Goal: Transaction & Acquisition: Purchase product/service

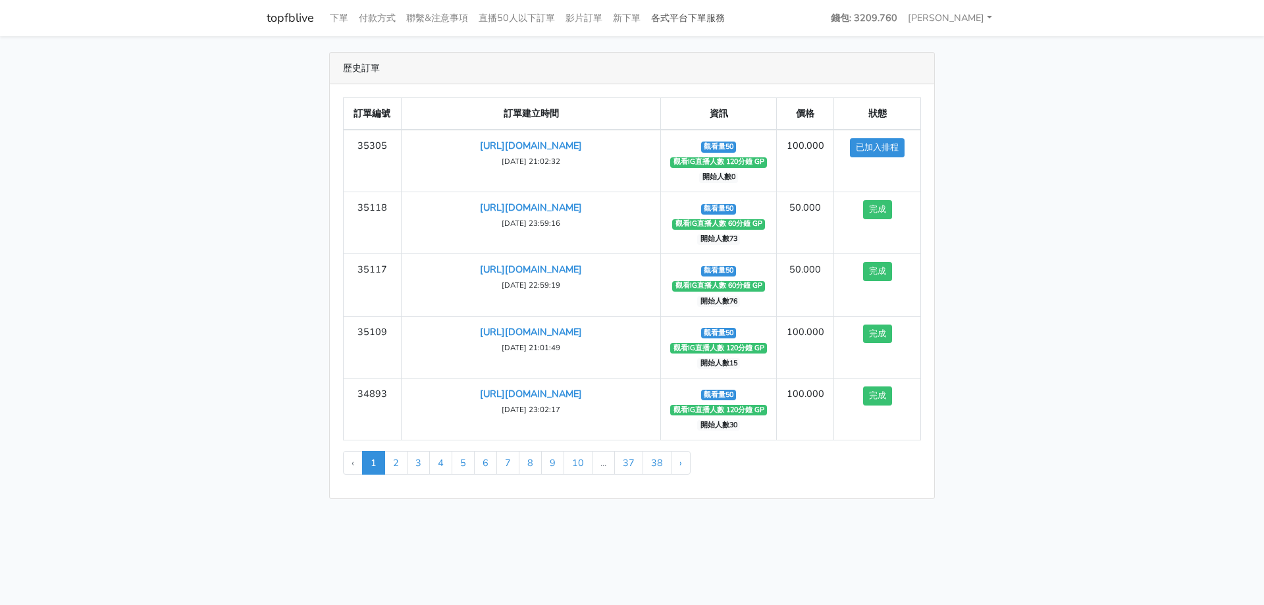
click at [709, 21] on link "各式平台下單服務" at bounding box center [688, 18] width 84 height 26
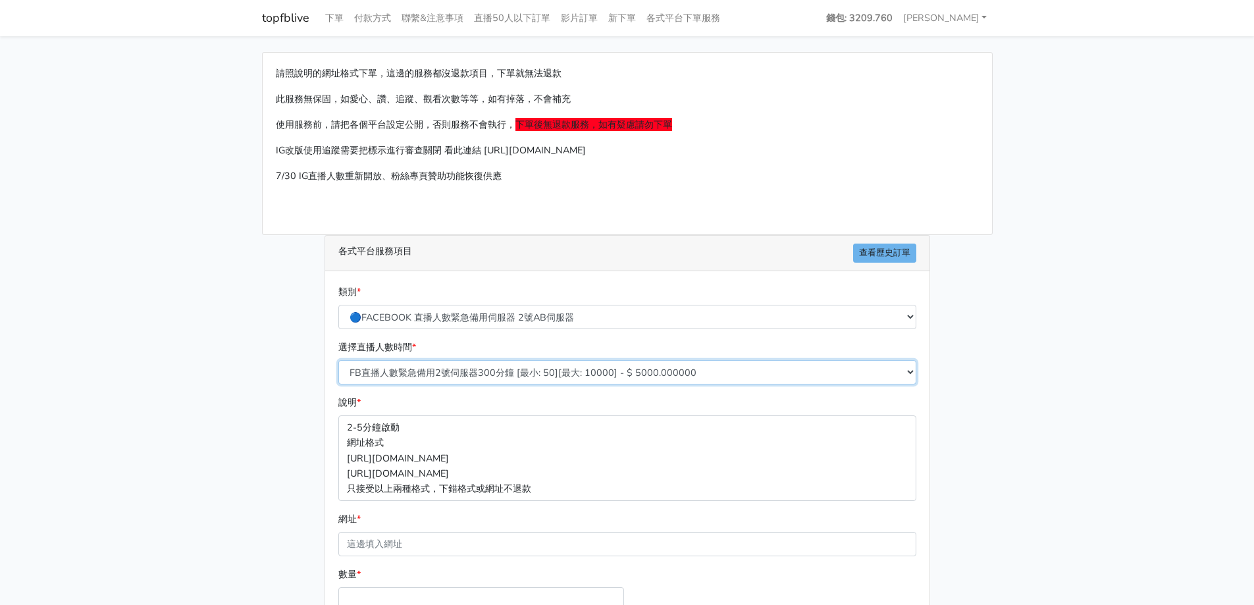
click at [408, 371] on select "FB直播人數緊急備用2號伺服器300分鐘 [最小: 50][最大: 10000] - $ 5000.000000 FB直播人數緊急備用2號伺服器60分鐘 [最…" at bounding box center [627, 372] width 578 height 24
click at [272, 366] on div "請照說明的網址格式下單，這邊的服務都沒退款項目，下單就無法退款 此服務無保固，如愛心、讚、追蹤、觀看次數等等，如有掉落，不會補充 使用服務前，請把各個平台設定…" at bounding box center [627, 391] width 751 height 678
click at [441, 310] on select "🔵FACEBOOK 直播人數緊急備用伺服器 2號AB伺服器 🔵FACEBOOK 網軍專用貼文留言 安全保密 🔵9/30 FACEBOOK 直播人數緩慢進場緩慢…" at bounding box center [627, 317] width 578 height 24
select select "🌕IG直播人數"
click at [338, 305] on select "🔵FACEBOOK 直播人數緊急備用伺服器 2號AB伺服器 🔵FACEBOOK 網軍專用貼文留言 安全保密 🔵9/30 FACEBOOK 直播人數緩慢進場緩慢…" at bounding box center [627, 317] width 578 height 24
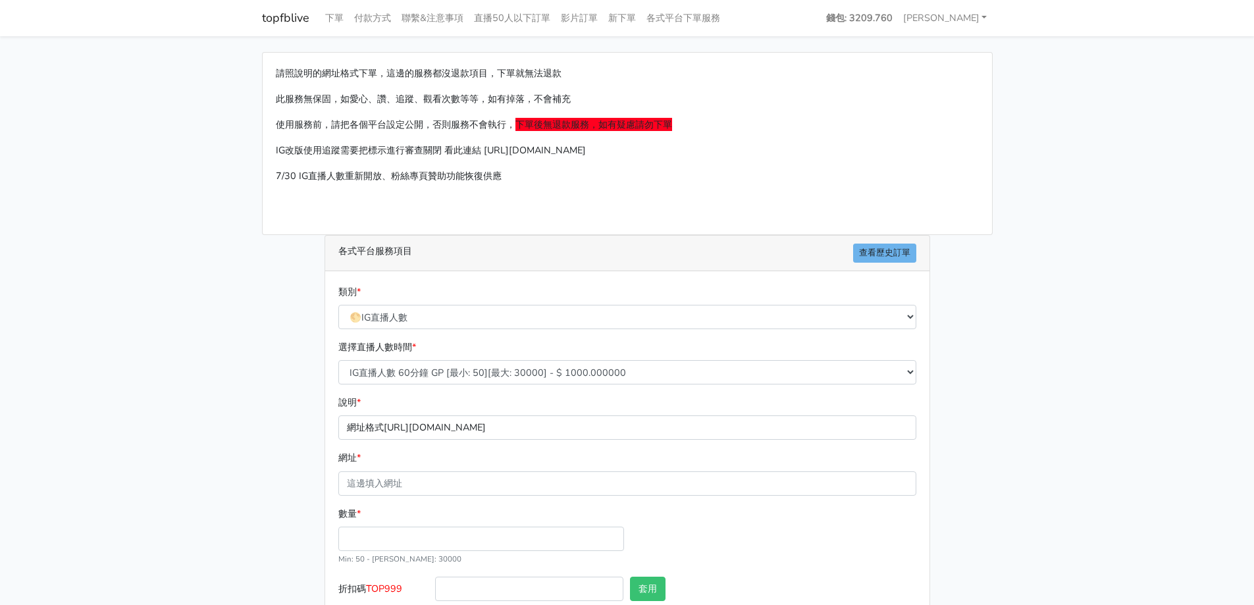
click at [261, 356] on div "請照說明的網址格式下單，這邊的服務都沒退款項目，下單就無法退款 此服務無保固，如愛心、讚、追蹤、觀看次數等等，如有掉落，不會補充 使用服務前，請把各個平台設定…" at bounding box center [627, 360] width 751 height 617
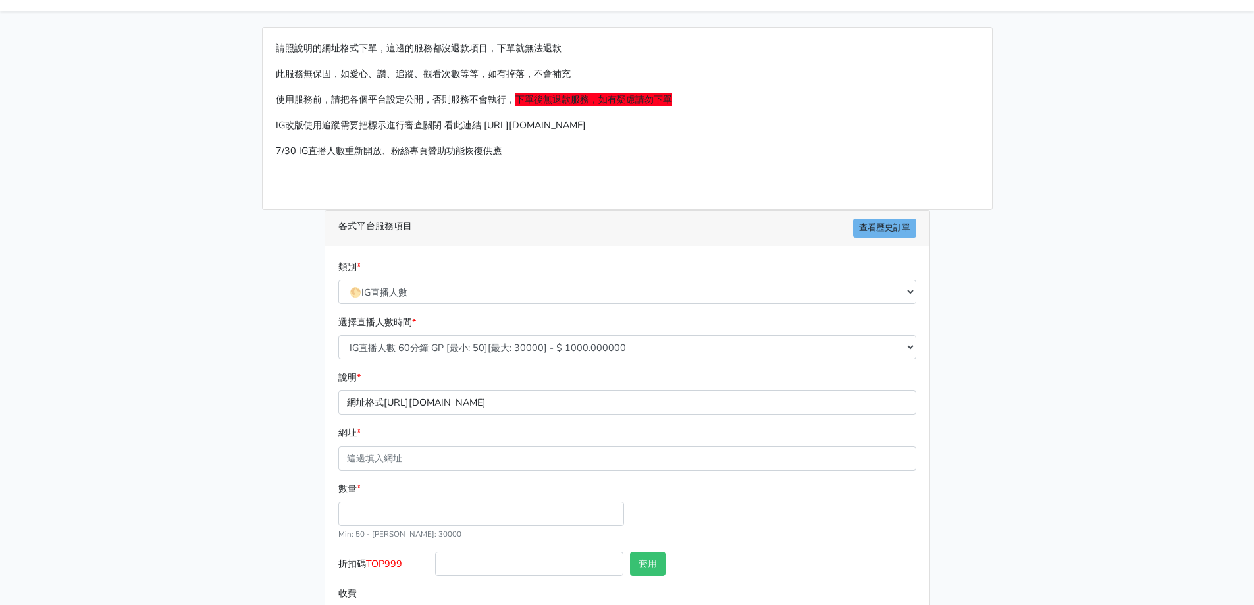
scroll to position [66, 0]
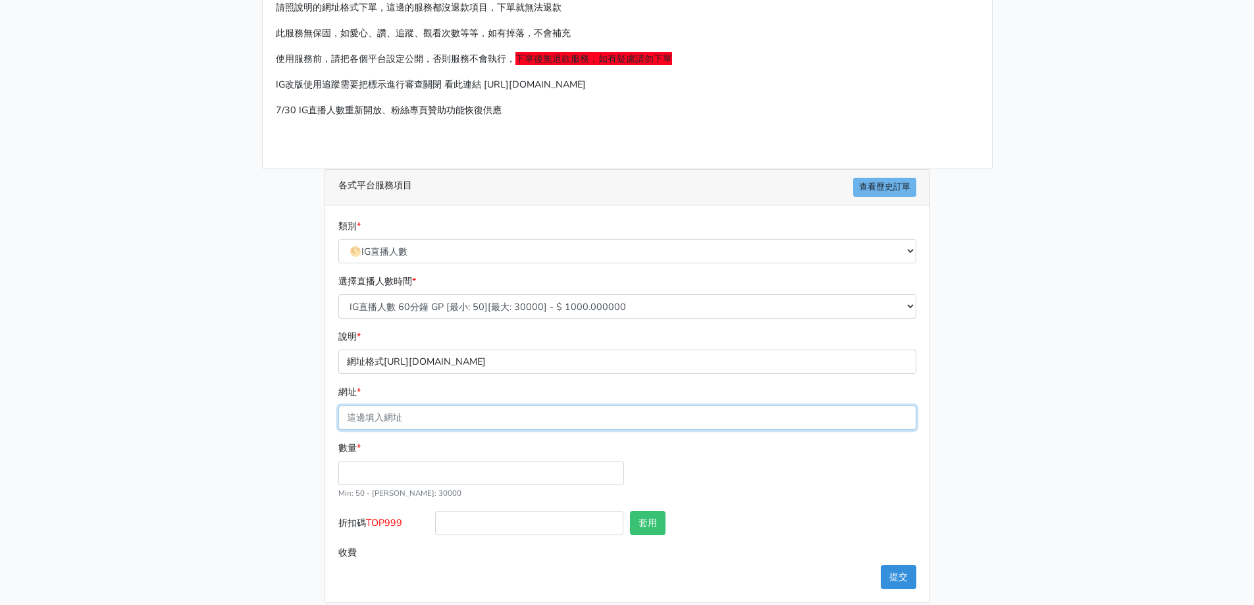
click at [414, 415] on input "網址 *" at bounding box center [627, 418] width 578 height 24
type input "[URL][DOMAIN_NAME]"
click at [448, 361] on p "網址格式[URL][DOMAIN_NAME]" at bounding box center [627, 362] width 578 height 24
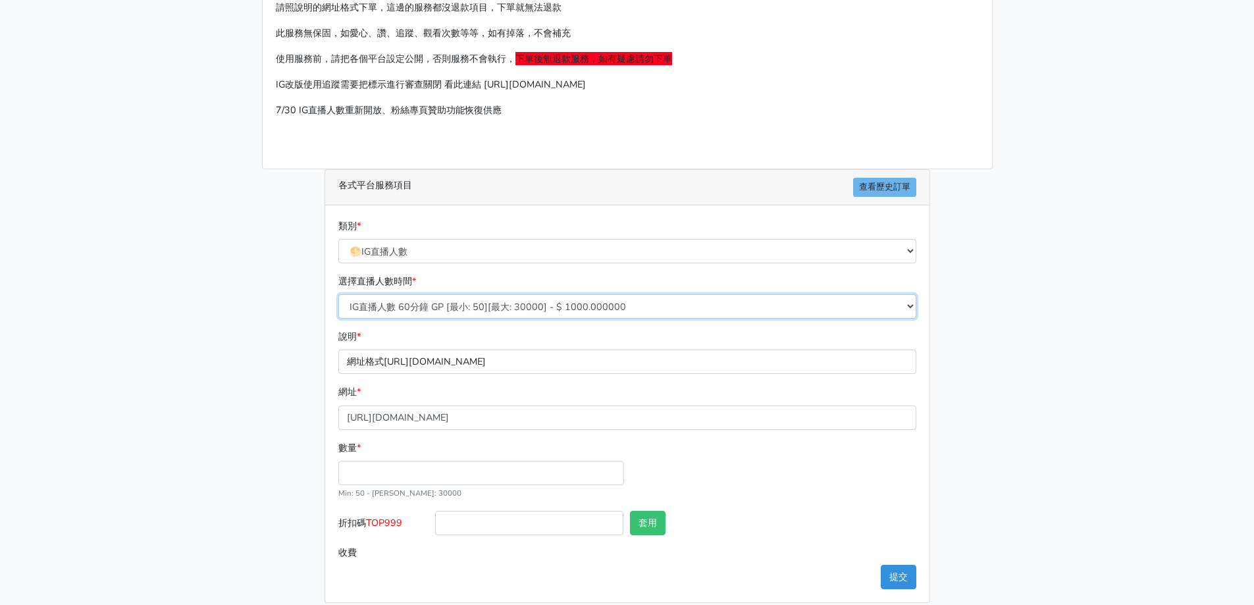
click at [463, 304] on select "IG直播人數 60分鐘 GP [最小: 50][最大: 30000] - $ 1000.000000 IG直播人數 120分鐘 GP [最小: 50][最大:…" at bounding box center [627, 306] width 578 height 24
select select "407"
click at [338, 294] on select "IG直播人數 60分鐘 GP [最小: 50][最大: 30000] - $ 1000.000000 IG直播人數 120分鐘 GP [最小: 50][最大:…" at bounding box center [627, 306] width 578 height 24
click at [151, 421] on main "請照說明的網址格式下單，這邊的服務都沒退款項目，下單就無法退款 此服務無保固，如愛心、讚、追蹤、觀看次數等等，如有掉落，不會補充 使用服務前，請把各個平台設定…" at bounding box center [627, 294] width 1254 height 649
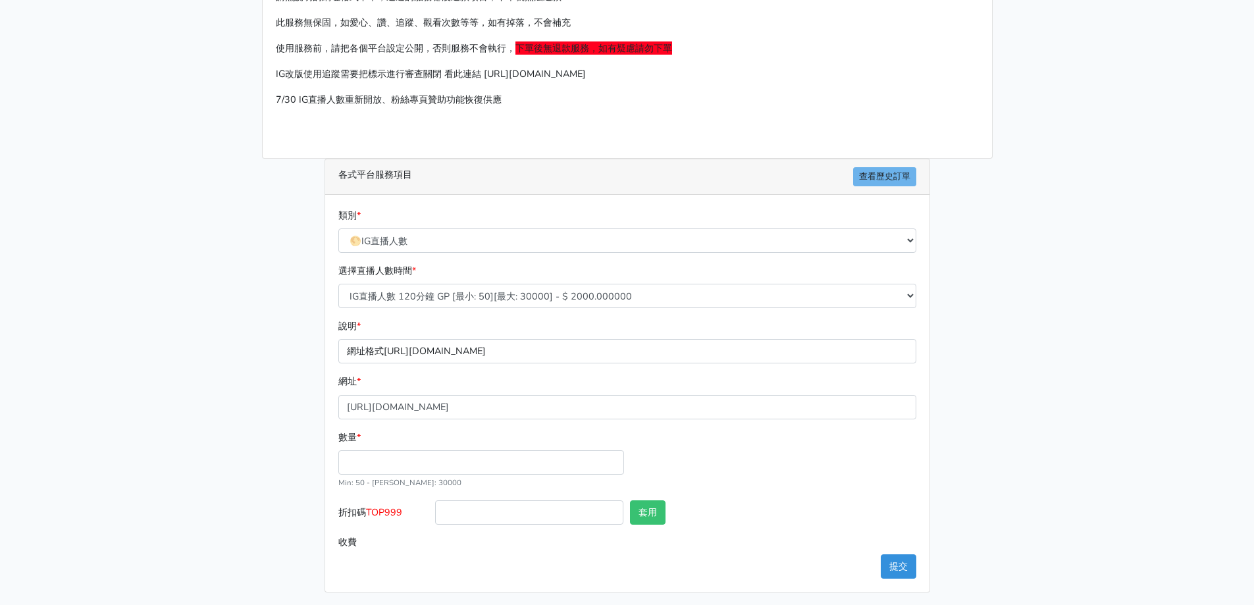
scroll to position [80, 0]
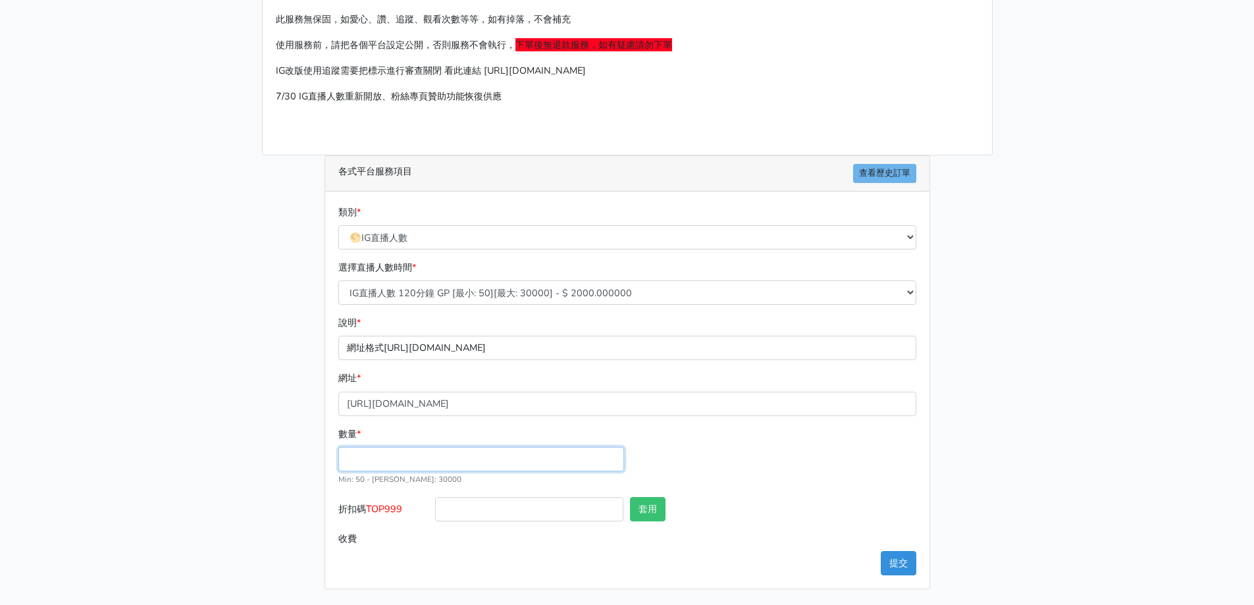
click at [392, 464] on input "數量 *" at bounding box center [481, 459] width 286 height 24
type input "50"
type input "100.000"
click at [157, 422] on main "請照說明的網址格式下單，這邊的服務都沒退款項目，下單就無法退款 此服務無保固，如愛心、讚、追蹤、觀看次數等等，如有掉落，不會補充 使用服務前，請把各個平台設定…" at bounding box center [627, 281] width 1254 height 649
drag, startPoint x: 407, startPoint y: 512, endPoint x: 369, endPoint y: 509, distance: 38.3
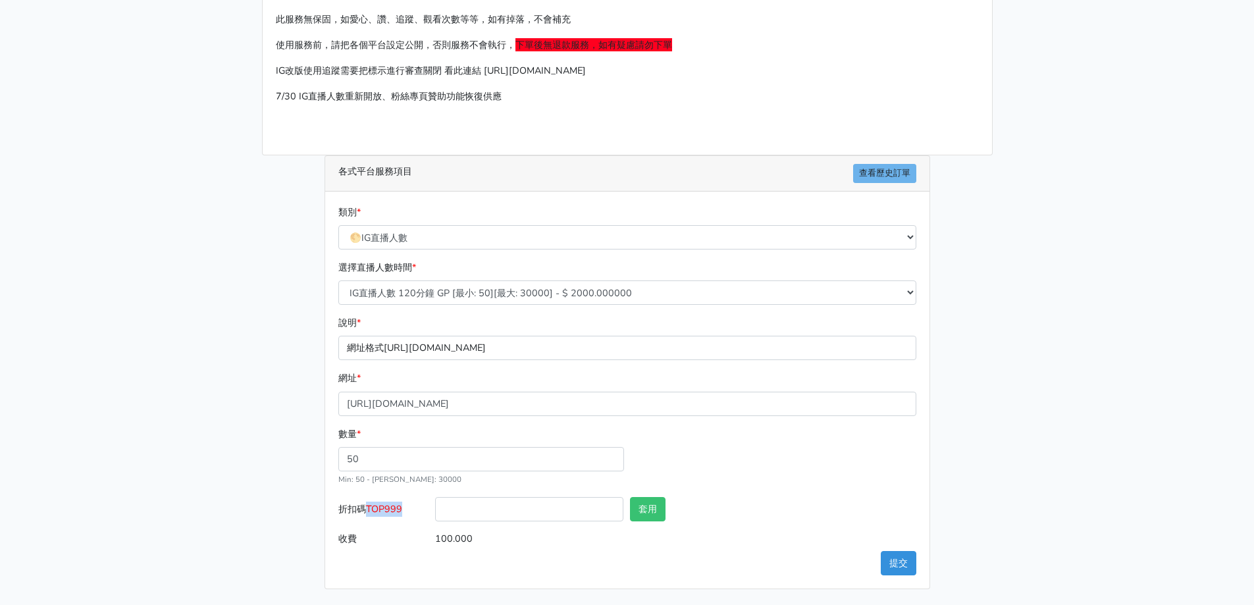
click at [369, 509] on label "折扣碼 TOP999" at bounding box center [383, 512] width 97 height 30
copy span "TOP999"
drag, startPoint x: 462, startPoint y: 509, endPoint x: 478, endPoint y: 508, distance: 16.5
click at [462, 509] on input "折扣碼 TOP999" at bounding box center [529, 509] width 188 height 24
paste input "TOP999"
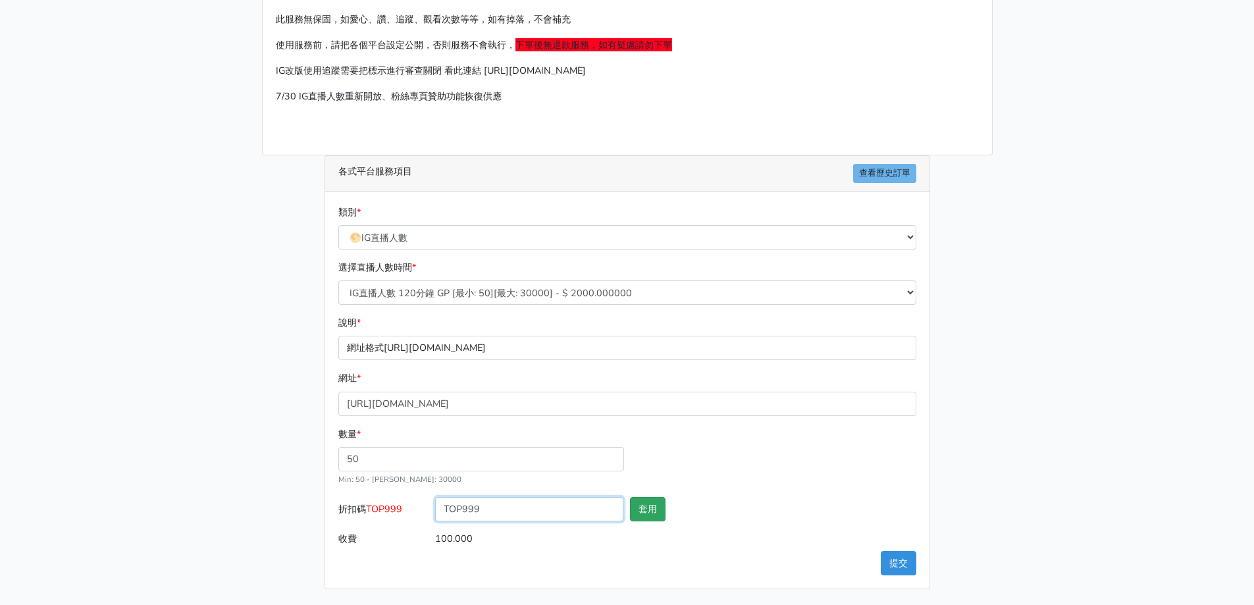
type input "TOP999"
click at [643, 506] on button "套用" at bounding box center [648, 509] width 36 height 24
type input "套用失敗"
click at [894, 559] on button "提交" at bounding box center [899, 563] width 36 height 24
